Goal: Check status: Check status

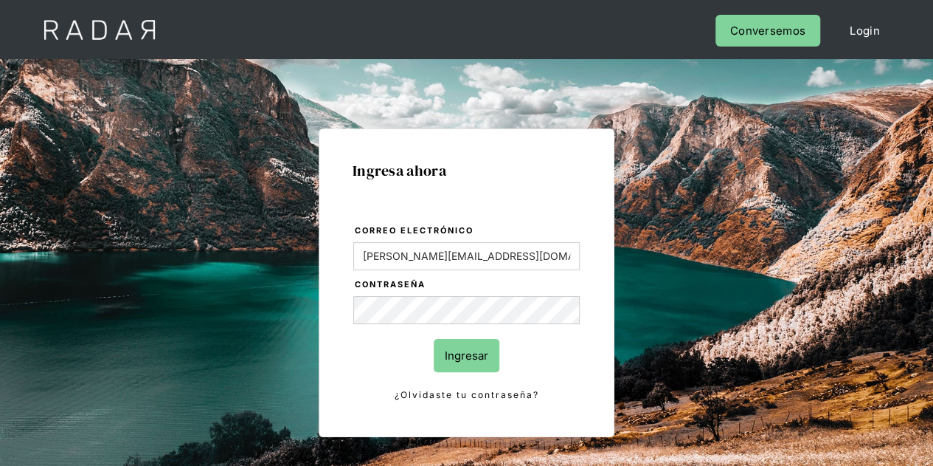
click at [446, 347] on input "Ingresar" at bounding box center [467, 355] width 66 height 33
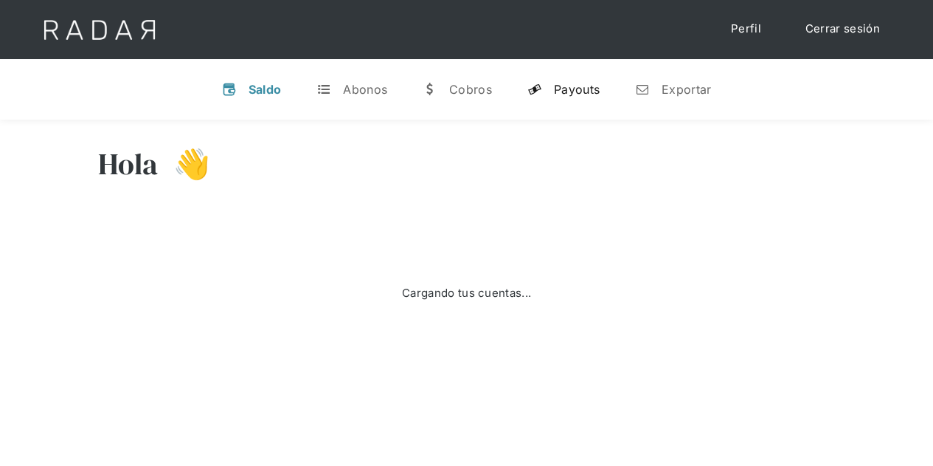
click at [581, 83] on div "Payouts" at bounding box center [577, 89] width 46 height 15
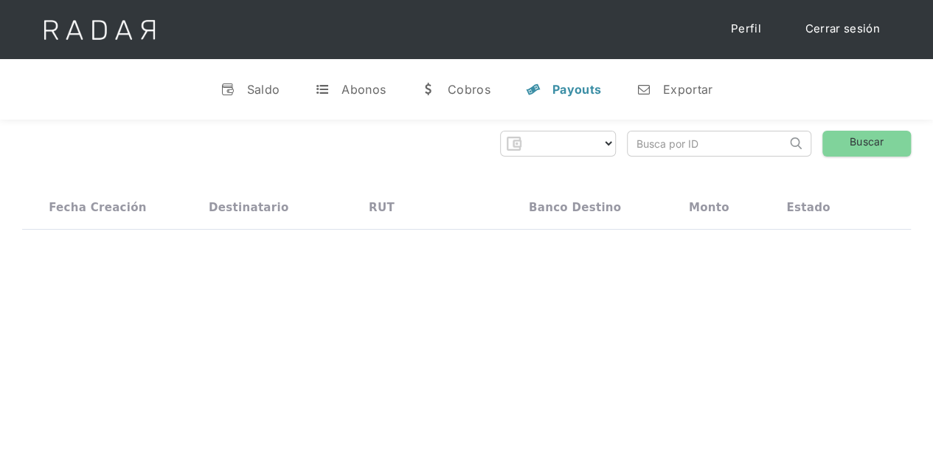
select select "prontopaga"
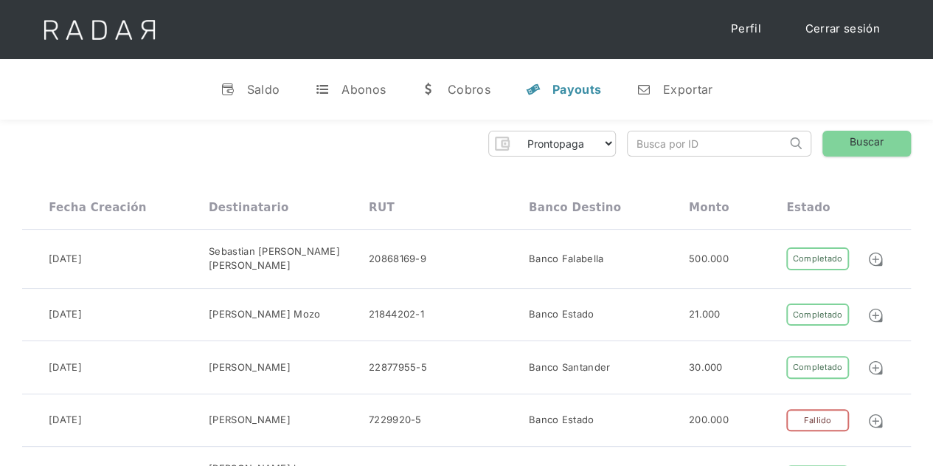
click at [682, 143] on input "search" at bounding box center [707, 143] width 159 height 24
paste input "85ffd866-8748-4175-bff0-96b7ba219d82"
type input "85ffd866-8748-4175-bff0-96b7ba219d82"
click at [848, 141] on link "Buscar" at bounding box center [867, 144] width 89 height 26
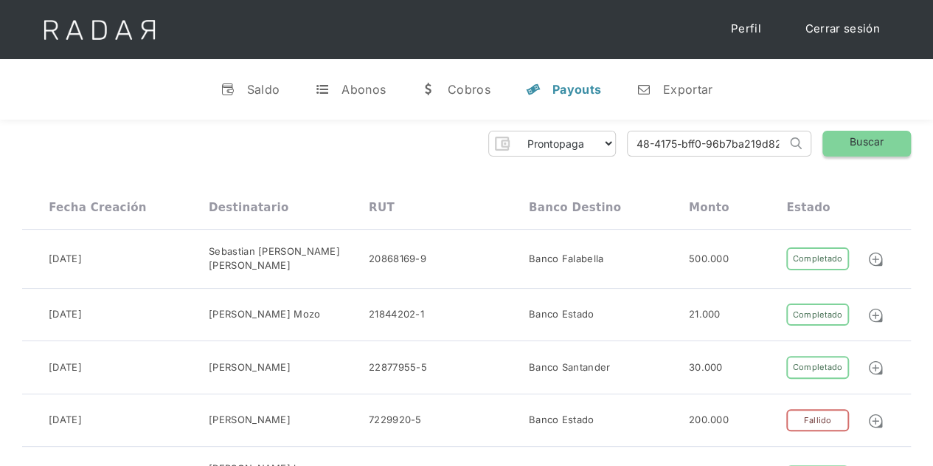
scroll to position [0, 0]
